Goal: Check status

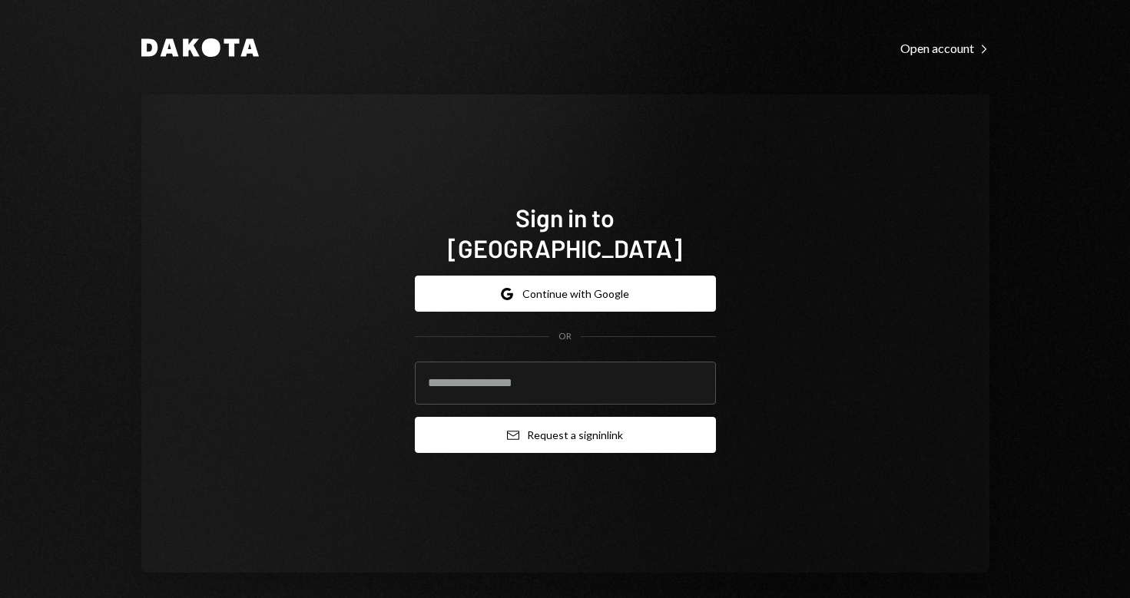
type input "**********"
click at [574, 428] on button "Email Request a sign in link" at bounding box center [565, 435] width 301 height 36
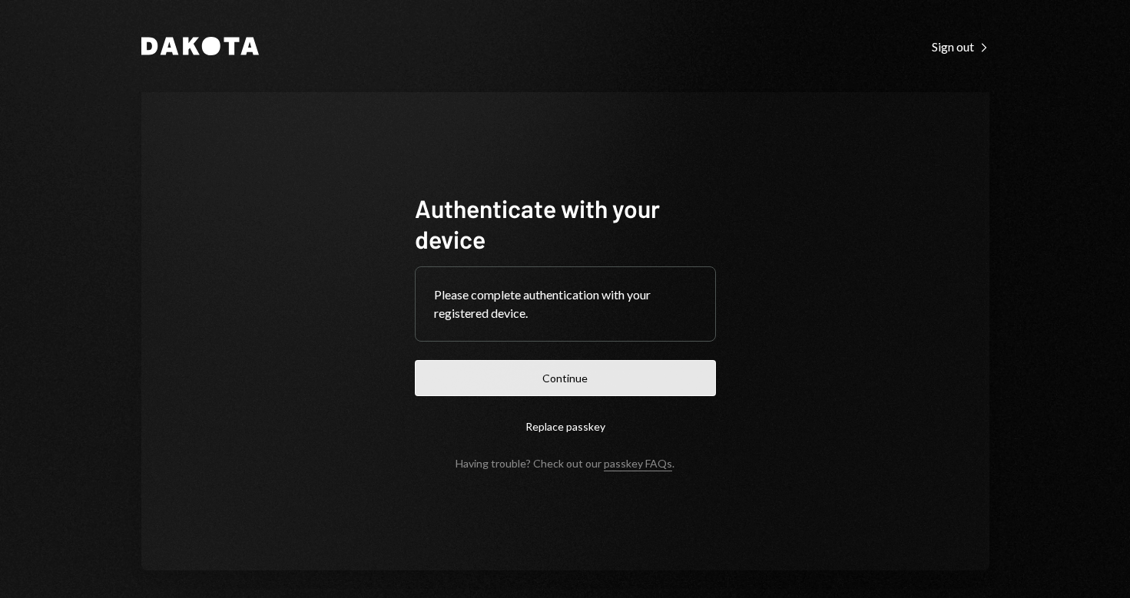
click at [555, 384] on button "Continue" at bounding box center [565, 378] width 301 height 36
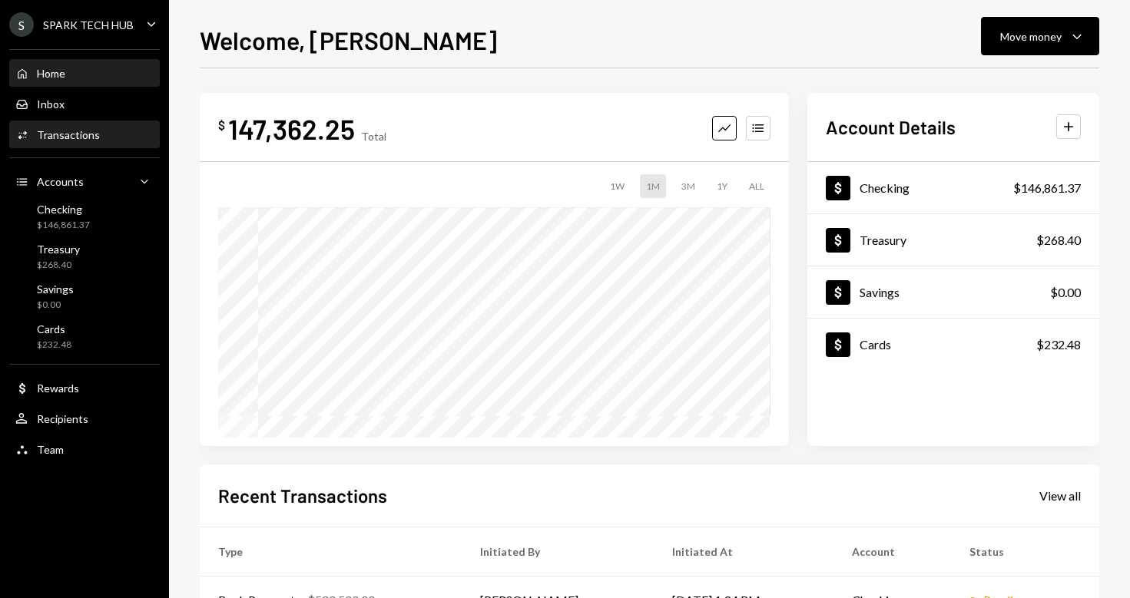
click at [54, 138] on div "Transactions" at bounding box center [68, 134] width 63 height 13
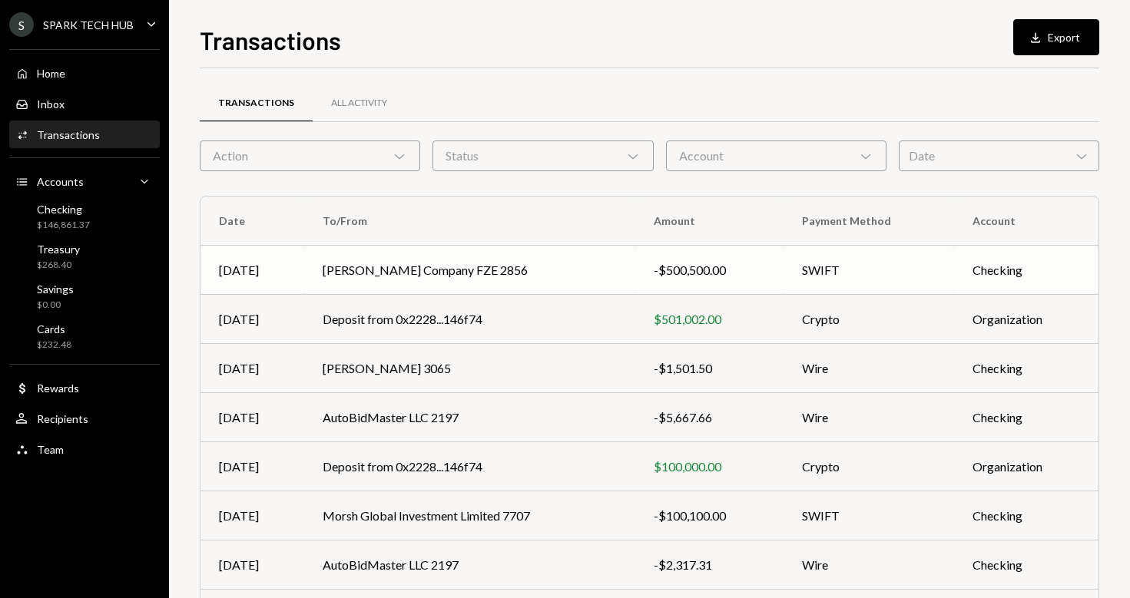
click at [501, 275] on td "[PERSON_NAME] Company FZE 2856" at bounding box center [469, 270] width 331 height 49
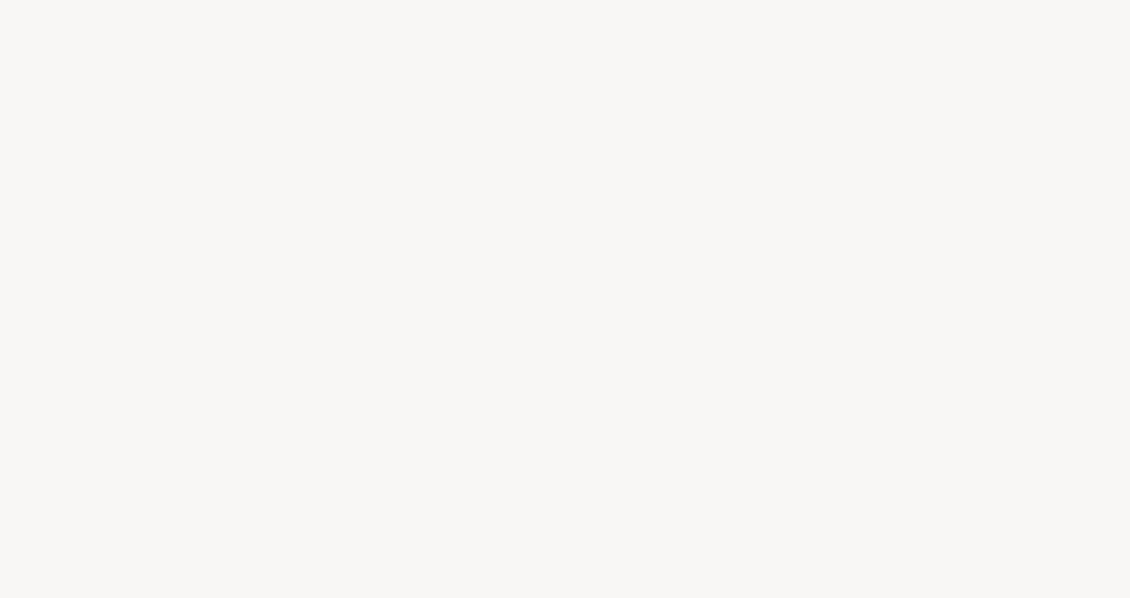
click at [393, 268] on div at bounding box center [565, 299] width 1130 height 598
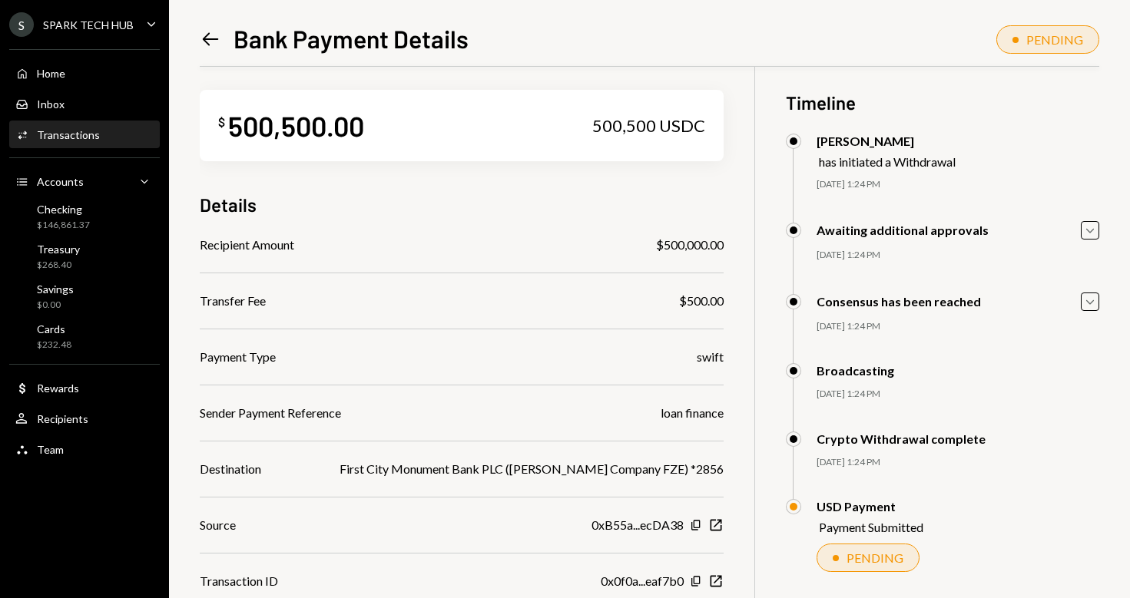
scroll to position [8, 0]
